Goal: Register for event/course

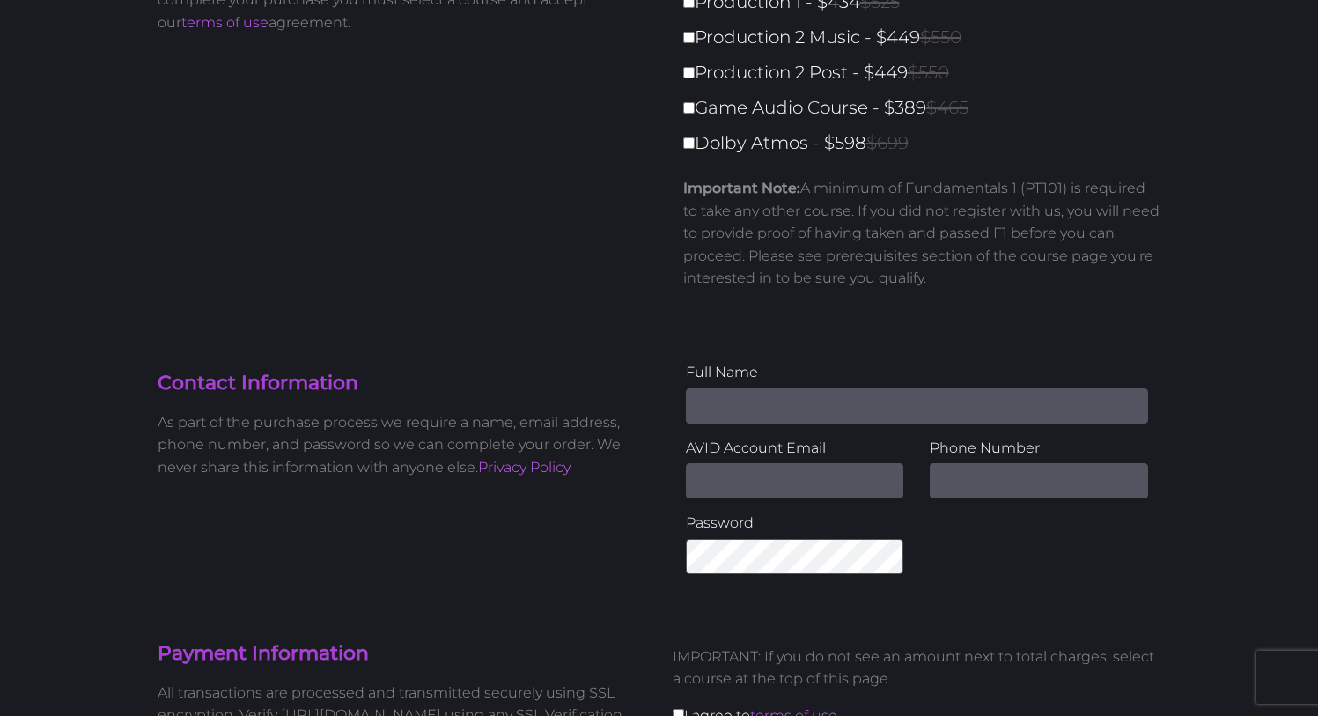
scroll to position [58, 0]
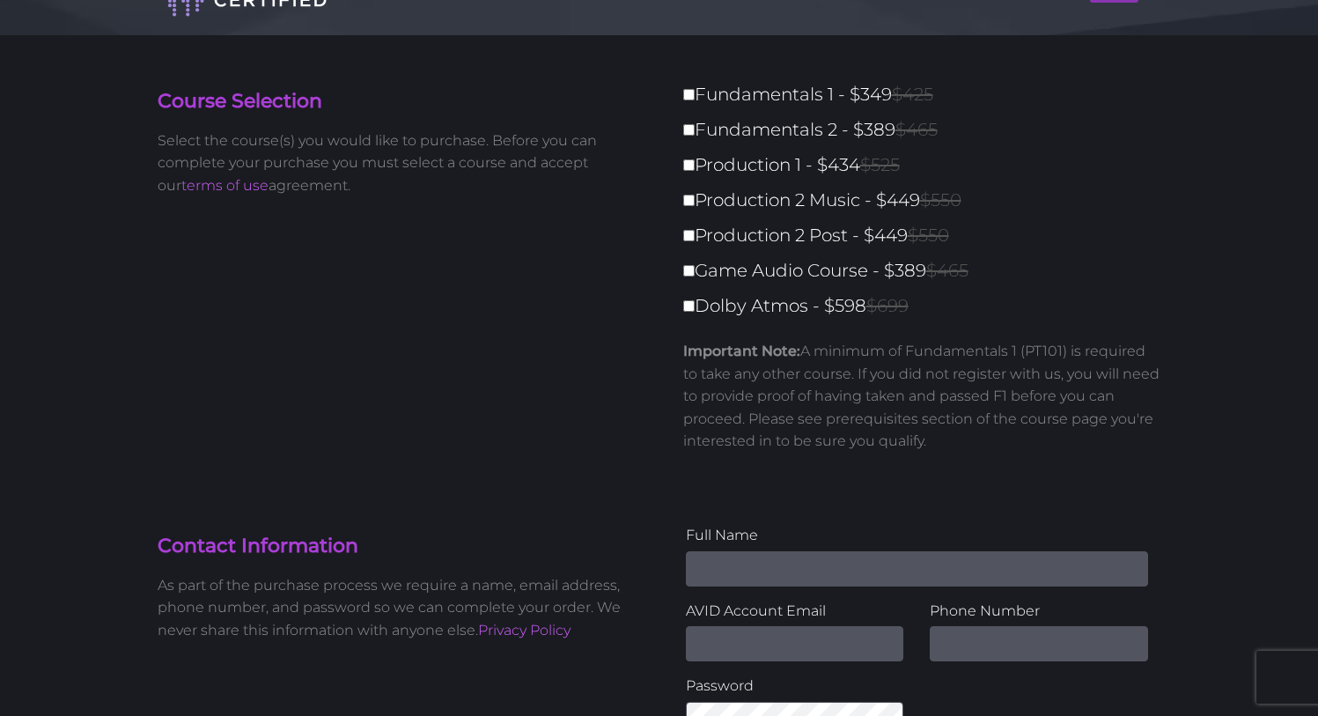
drag, startPoint x: 837, startPoint y: 349, endPoint x: 1065, endPoint y: 463, distance: 255.1
click at [1065, 463] on span "Important Note: A minimum of Fundamentals 1 (PT101) is required to take any oth…" at bounding box center [922, 396] width 478 height 141
click at [1064, 466] on span "Important Note: A minimum of Fundamentals 1 (PT101) is required to take any oth…" at bounding box center [922, 396] width 478 height 141
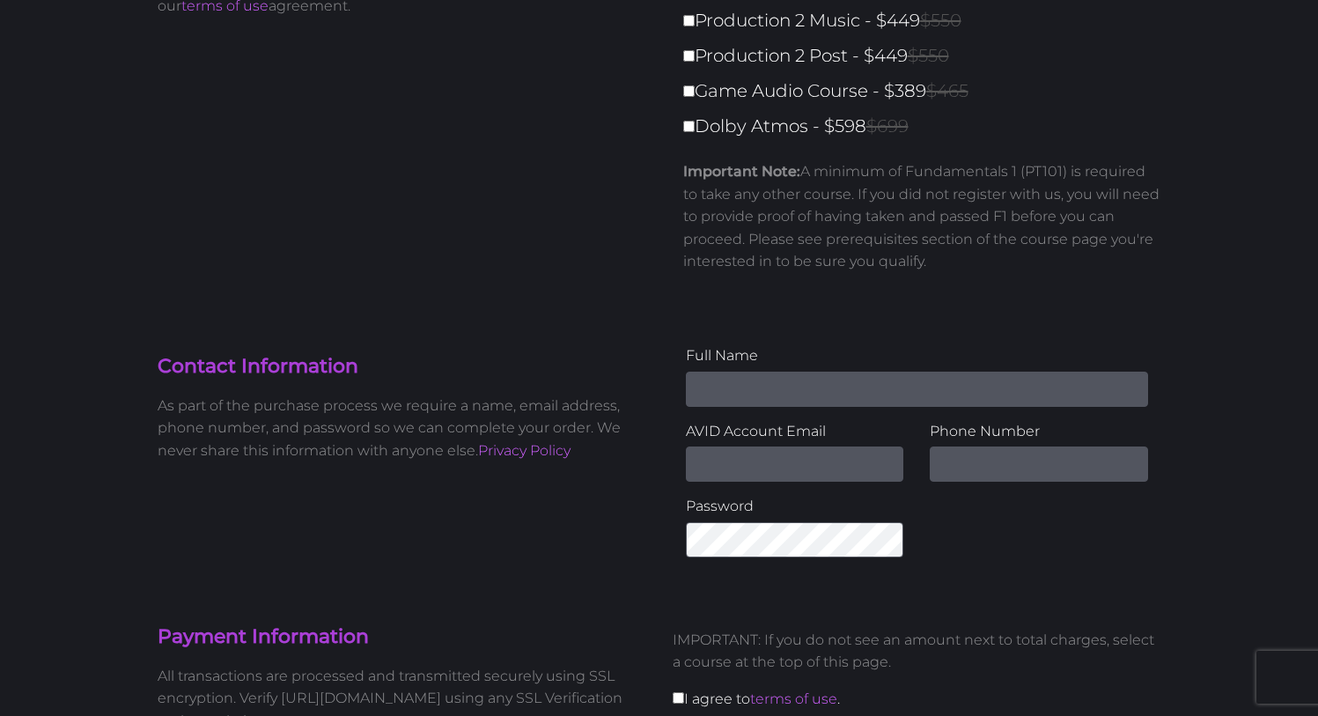
scroll to position [0, 0]
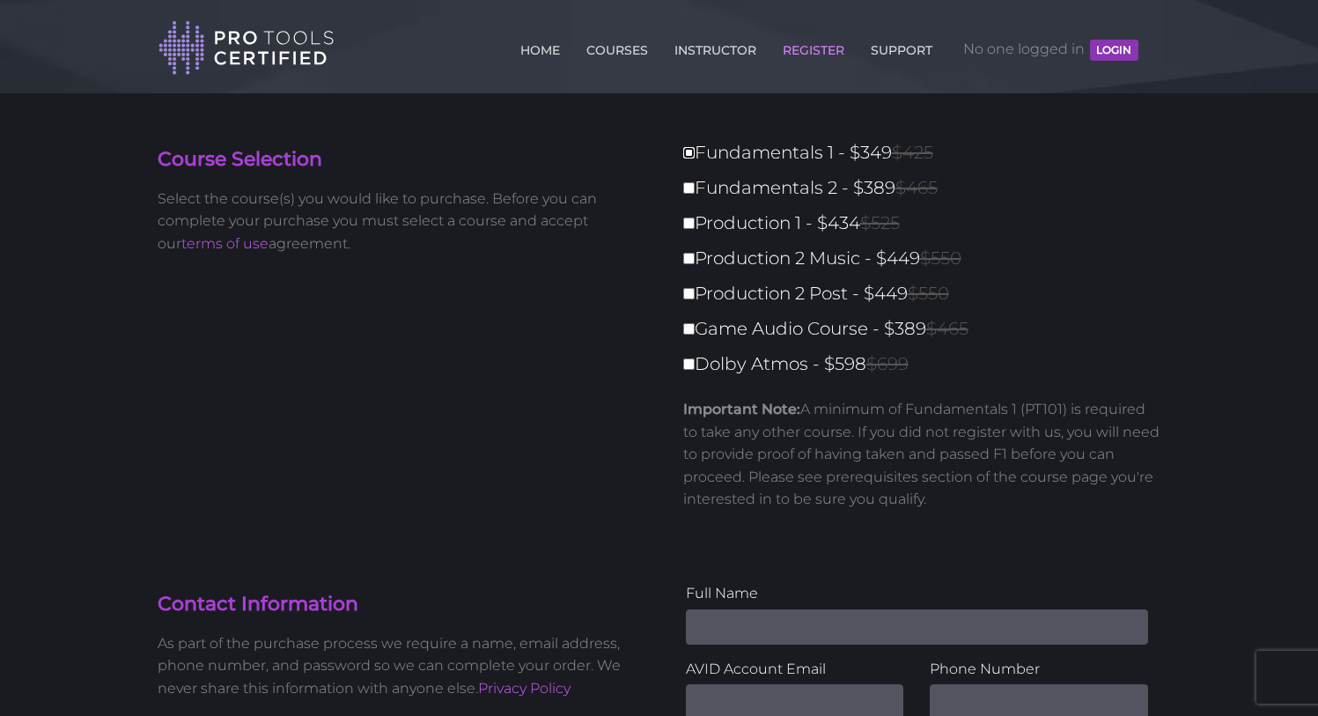
click at [692, 156] on input "Fundamentals 1 - $349 $425" at bounding box center [688, 152] width 11 height 11
checkbox input "true"
type input "349"
click at [694, 158] on label "Fundamentals 1 - $349 $425" at bounding box center [927, 152] width 489 height 31
click at [694, 158] on input "Fundamentals 1 - $349 $425" at bounding box center [688, 152] width 11 height 11
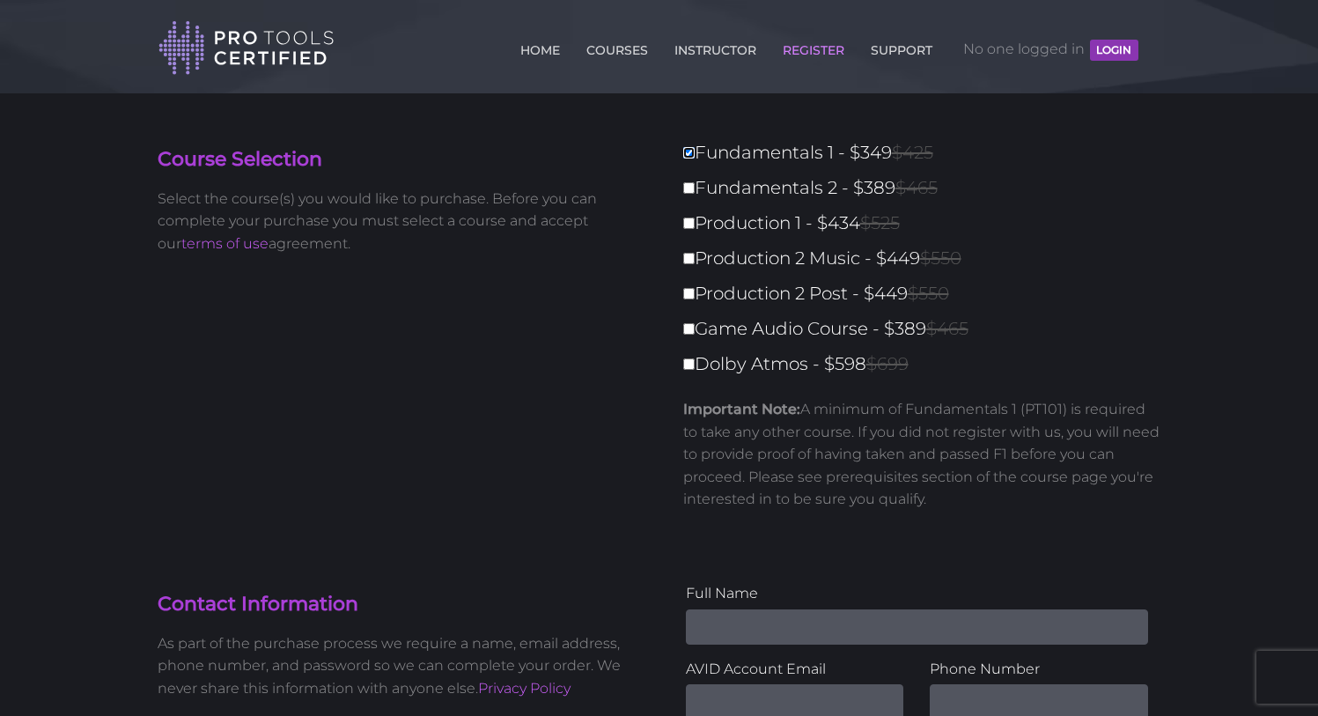
checkbox input "false"
type input "0"
